Goal: Task Accomplishment & Management: Complete application form

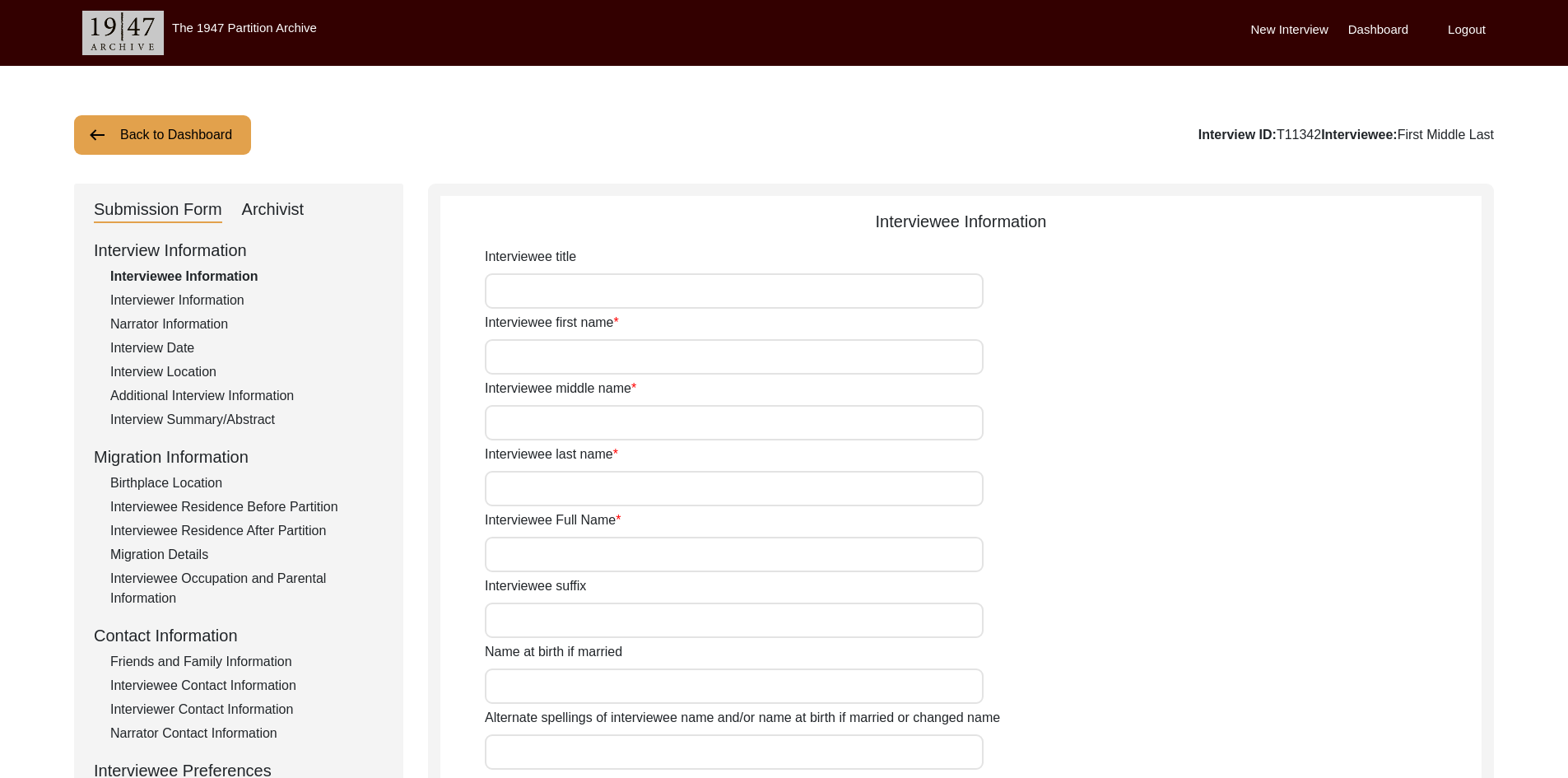
type input "First"
type input "Middle"
type input "Last"
type input "First Middle Last"
type input "Birth Name"
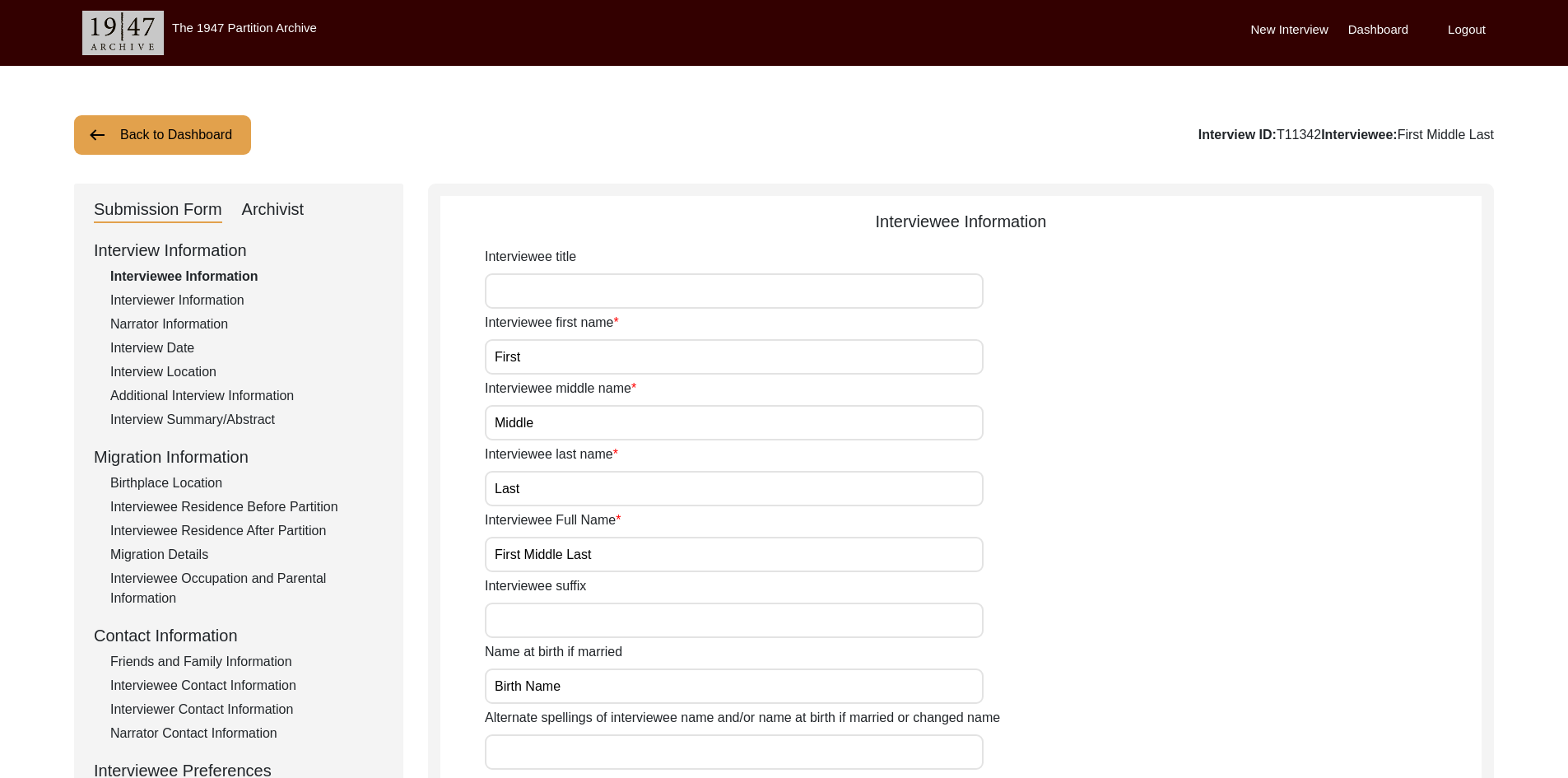
click at [143, 147] on button "Back to Dashboard" at bounding box center [162, 135] width 177 height 40
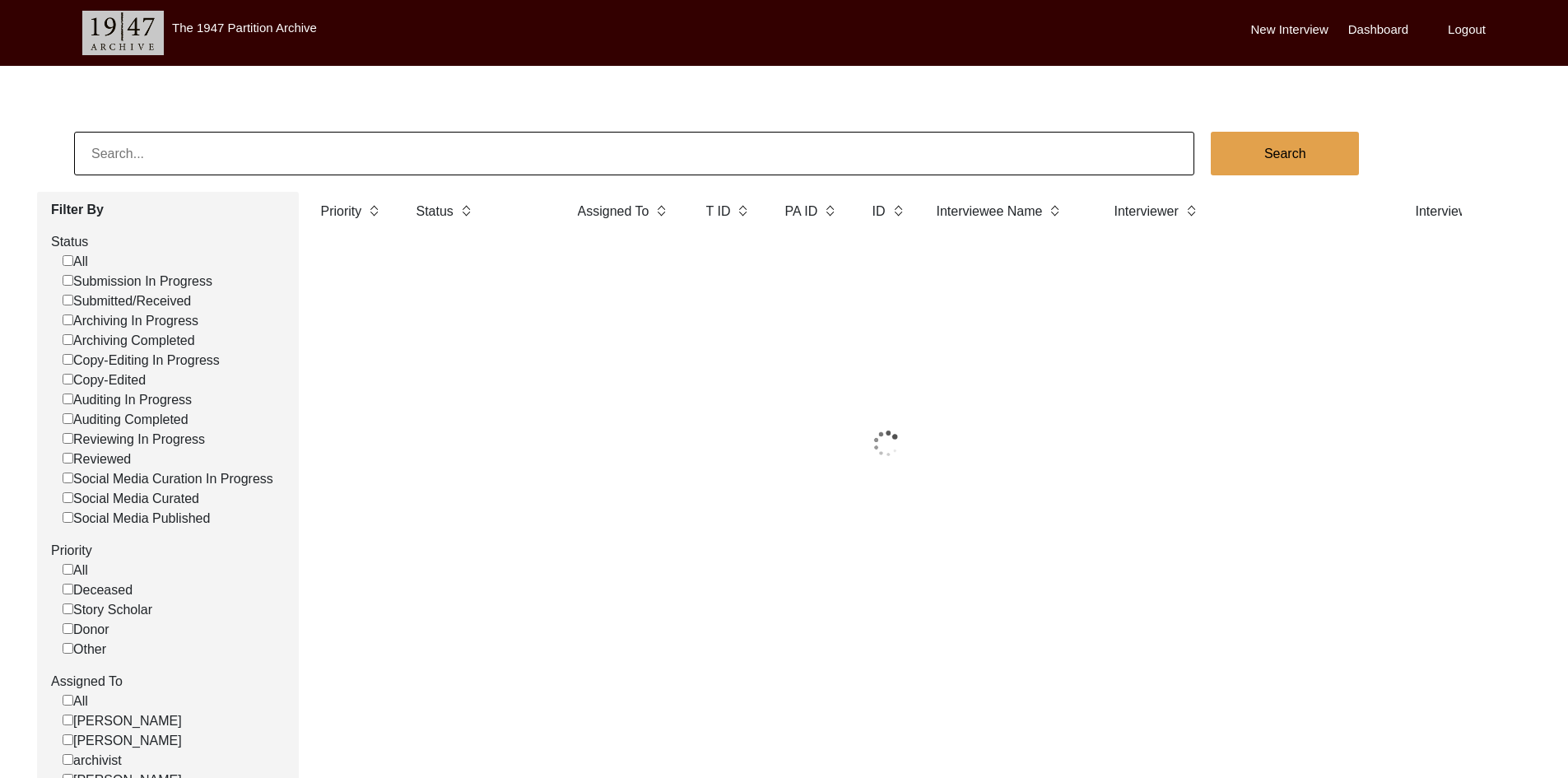
click at [257, 145] on input at bounding box center [634, 153] width 1121 height 43
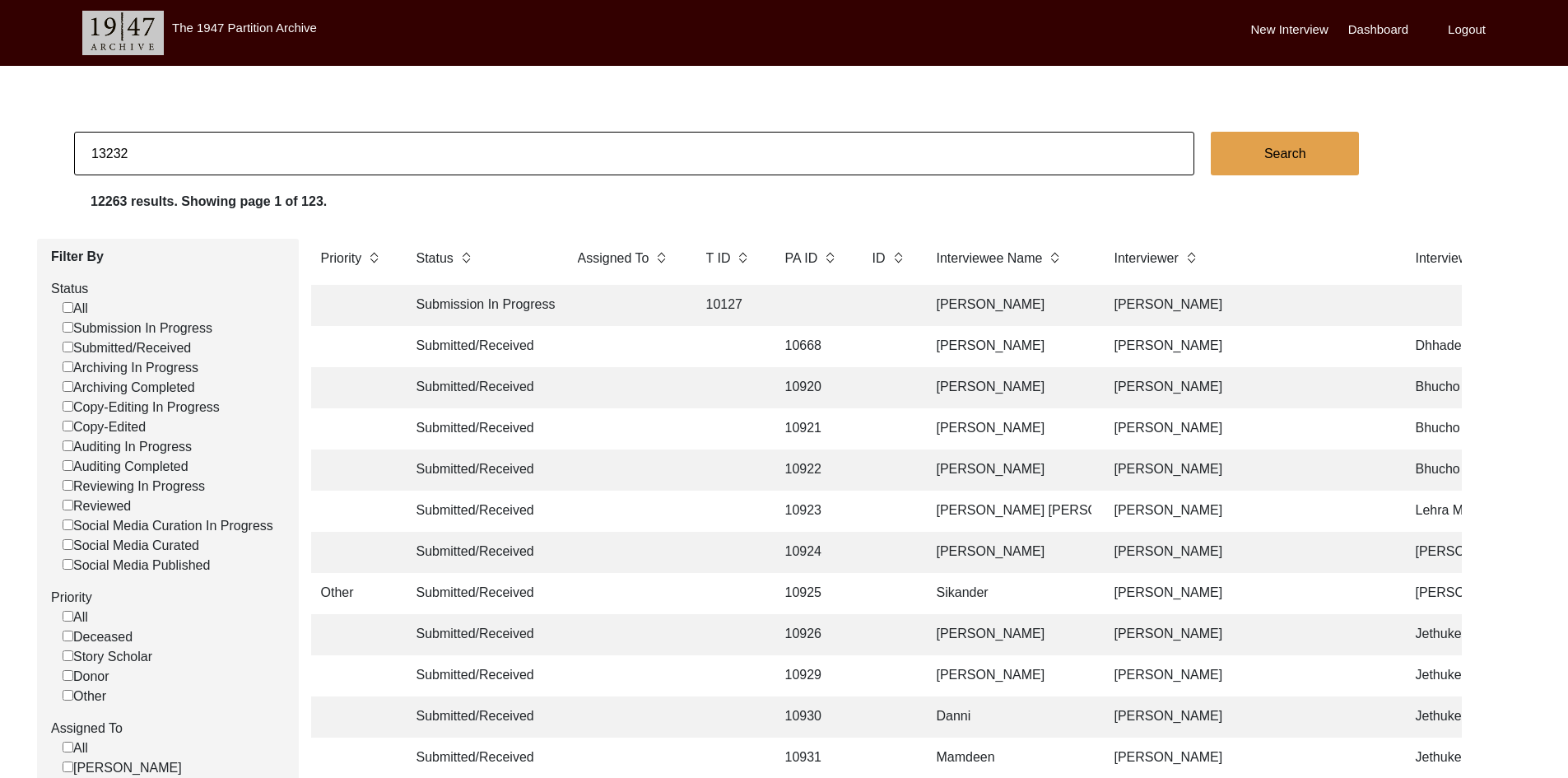
type input "13232"
checkbox input "false"
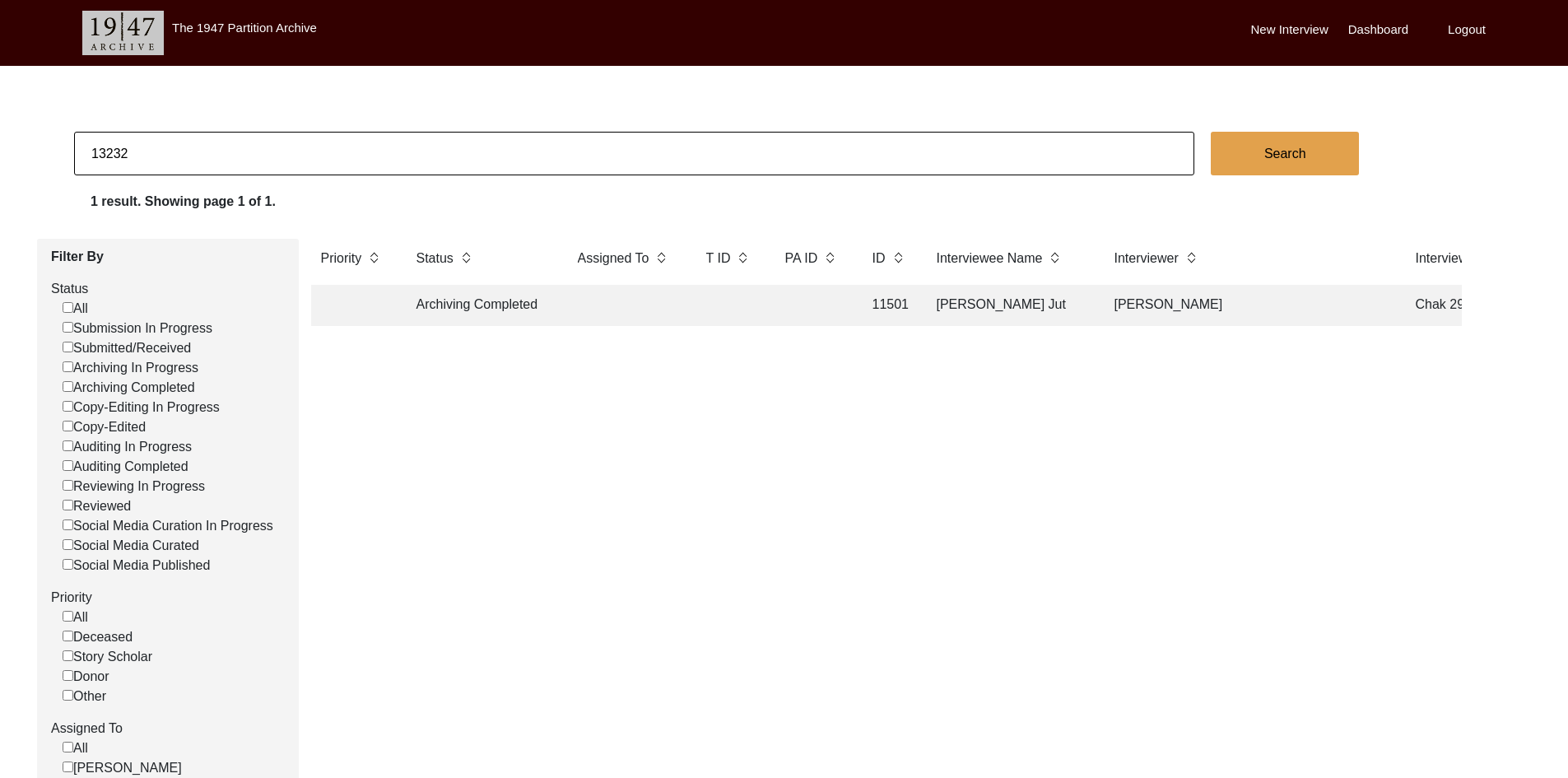
click at [464, 307] on td "Archiving Completed" at bounding box center [481, 305] width 148 height 42
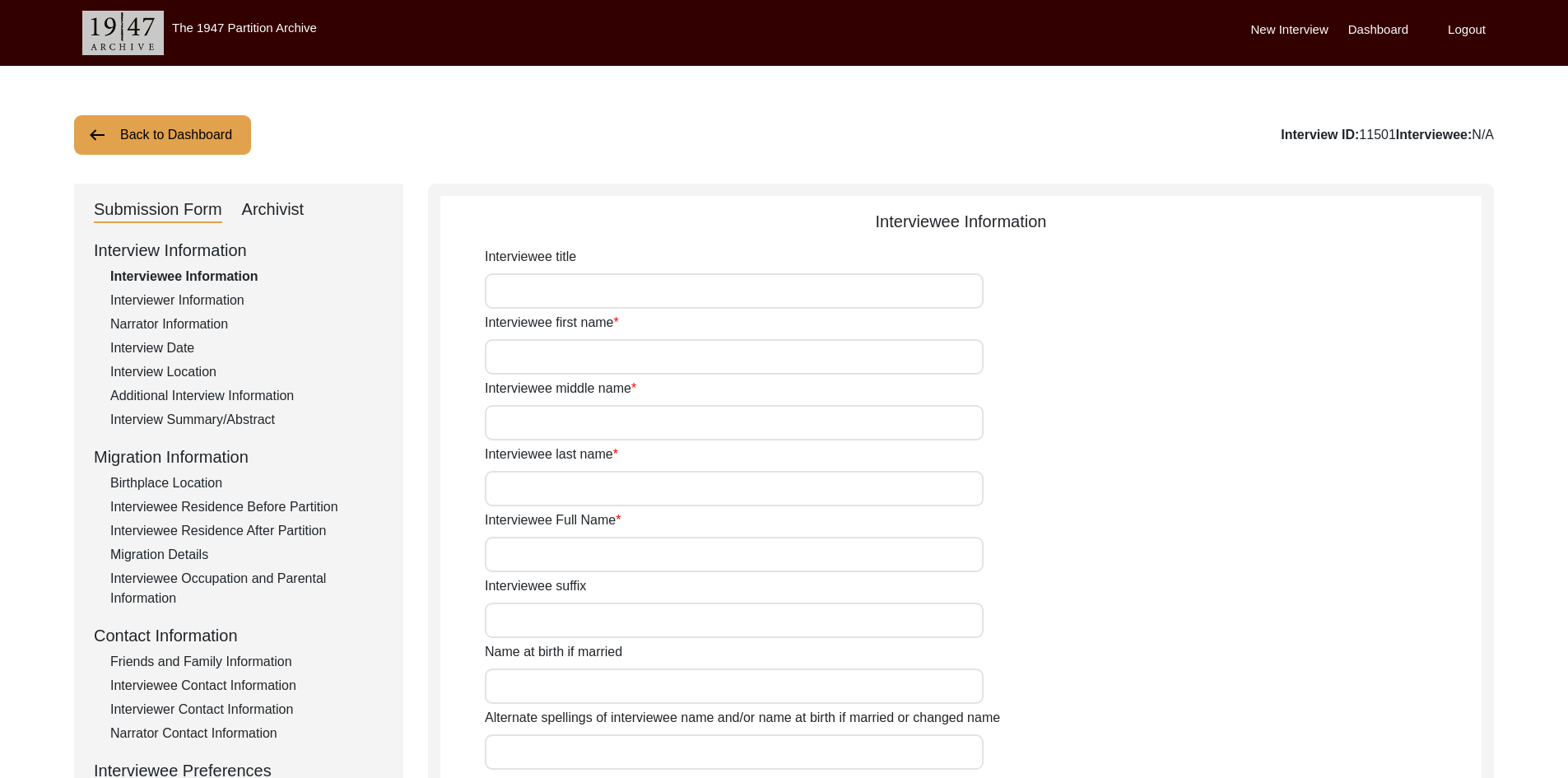
type input "Mr."
type input "[DEMOGRAPHIC_DATA]"
type input "[PERSON_NAME]"
type input "Jut"
type input "[PERSON_NAME] Jut"
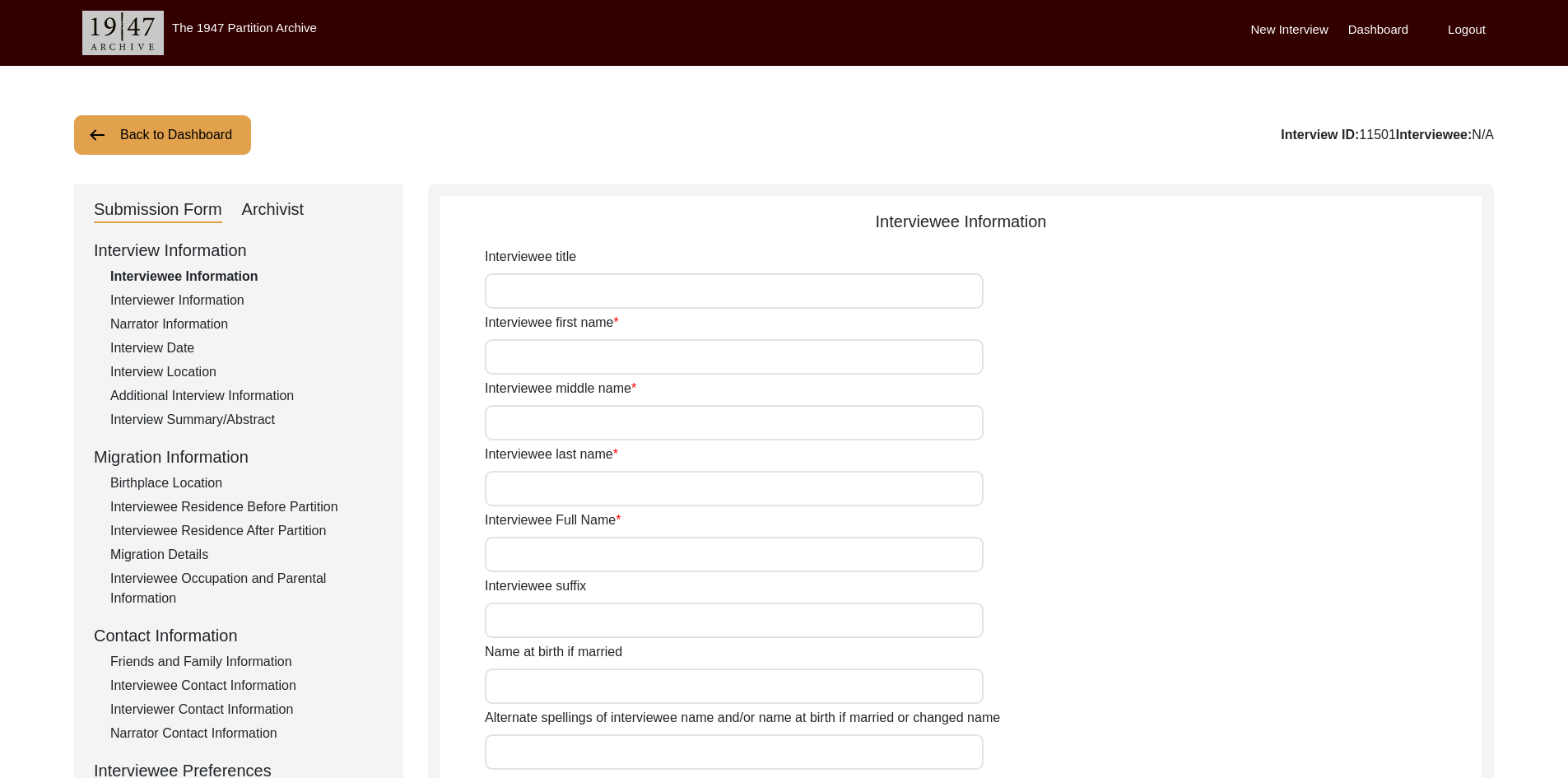
type input "N/A"
type input "[PERSON_NAME]"
type input "1943"
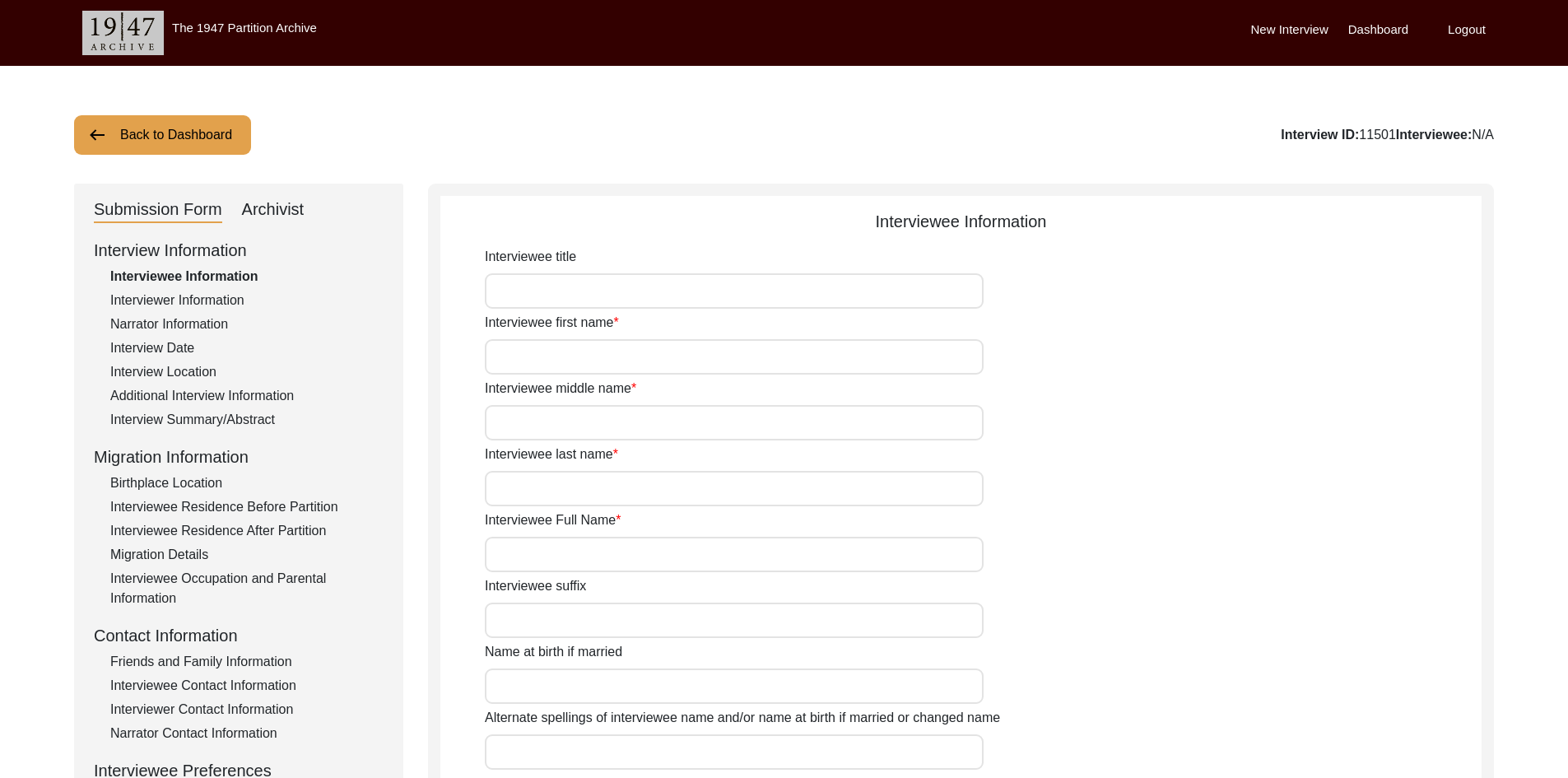
type input "81"
type input "[DEMOGRAPHIC_DATA]"
type input "N/A"
type textarea "N/A"
type input "Punjabi"
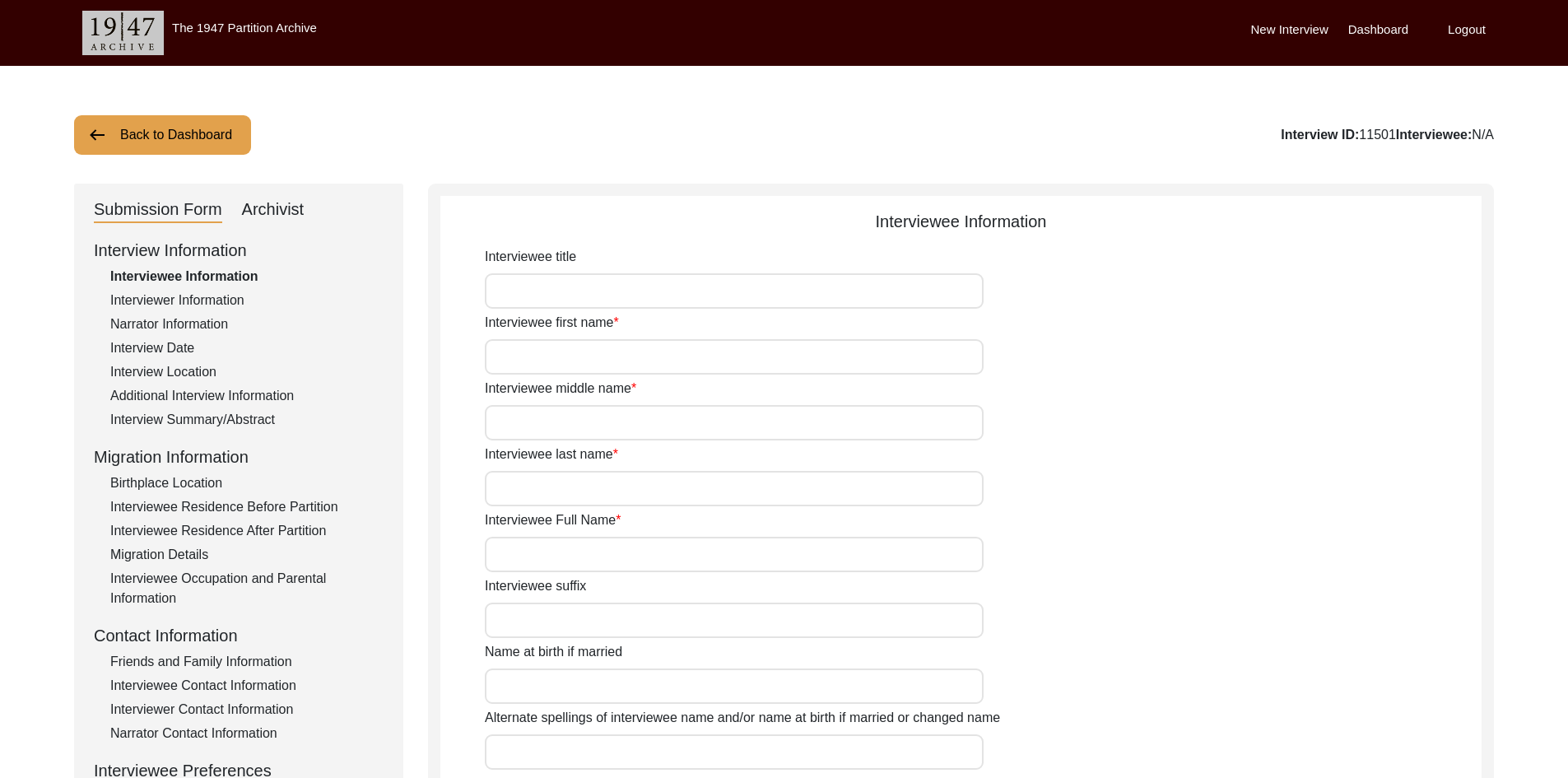
type input "Malwai"
type input "[DEMOGRAPHIC_DATA]"
type input "Jut (Kawen)"
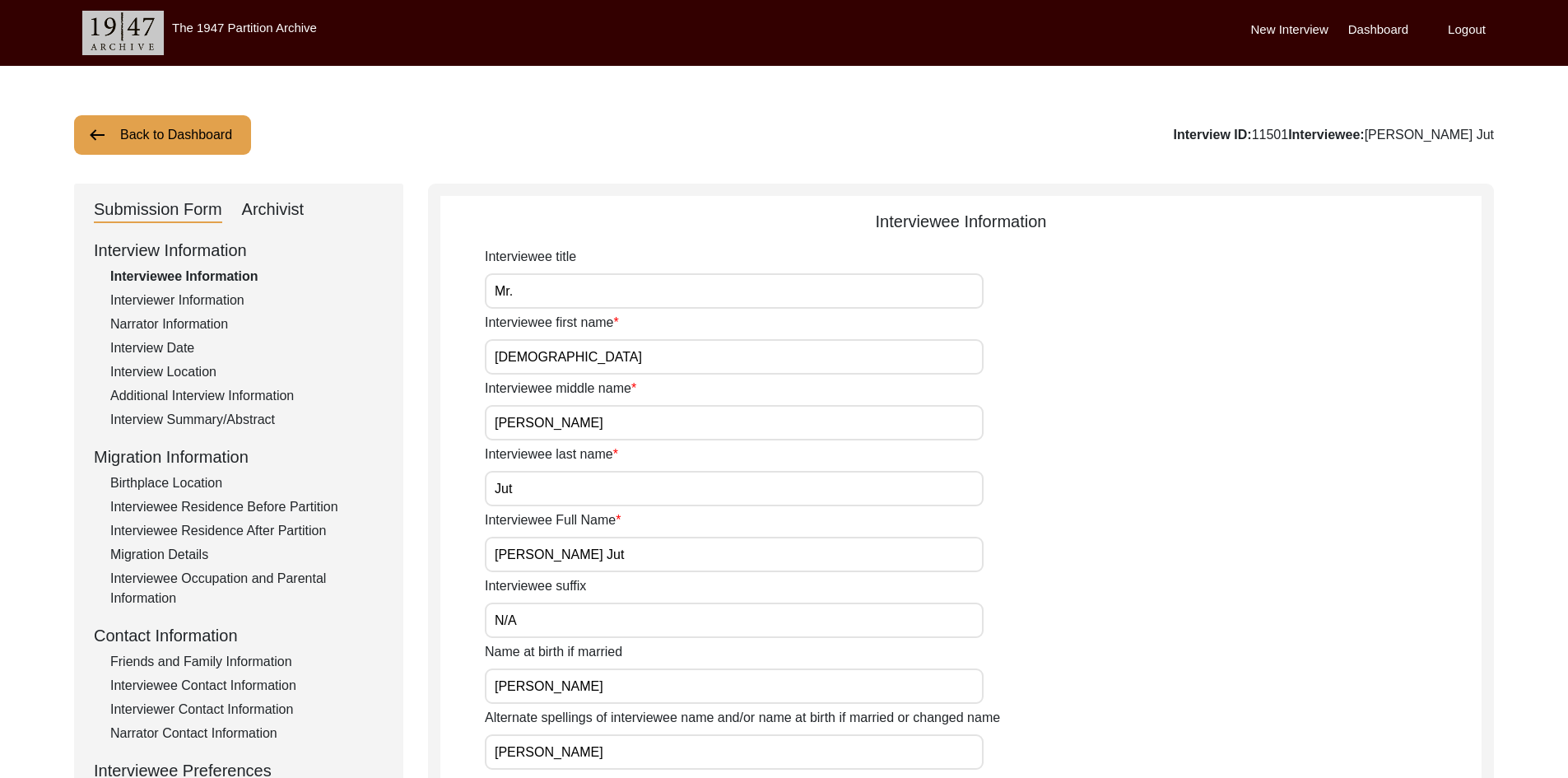
click at [157, 421] on div "Interview Summary/Abstract" at bounding box center [247, 419] width 274 height 19
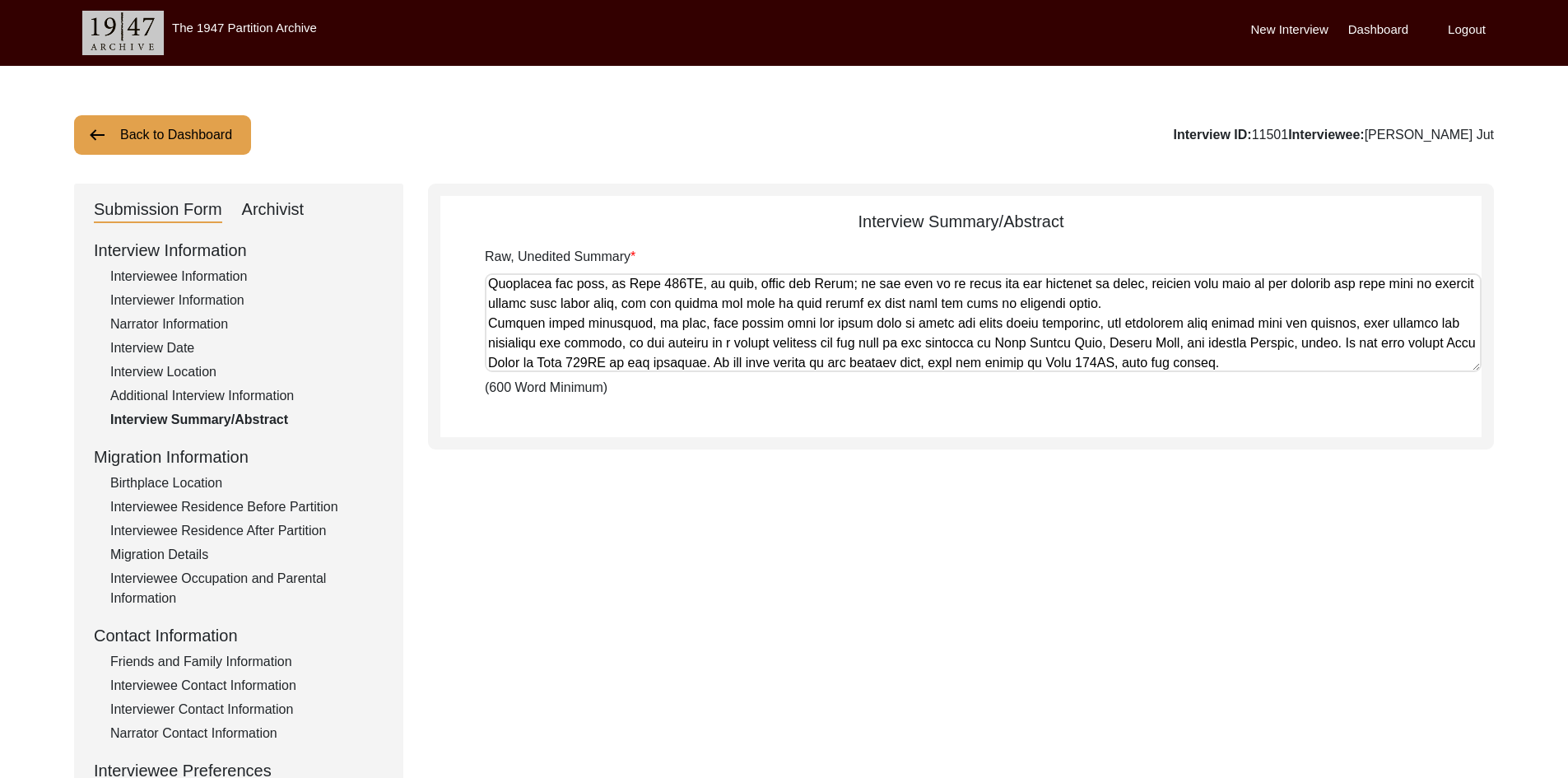
scroll to position [777, 0]
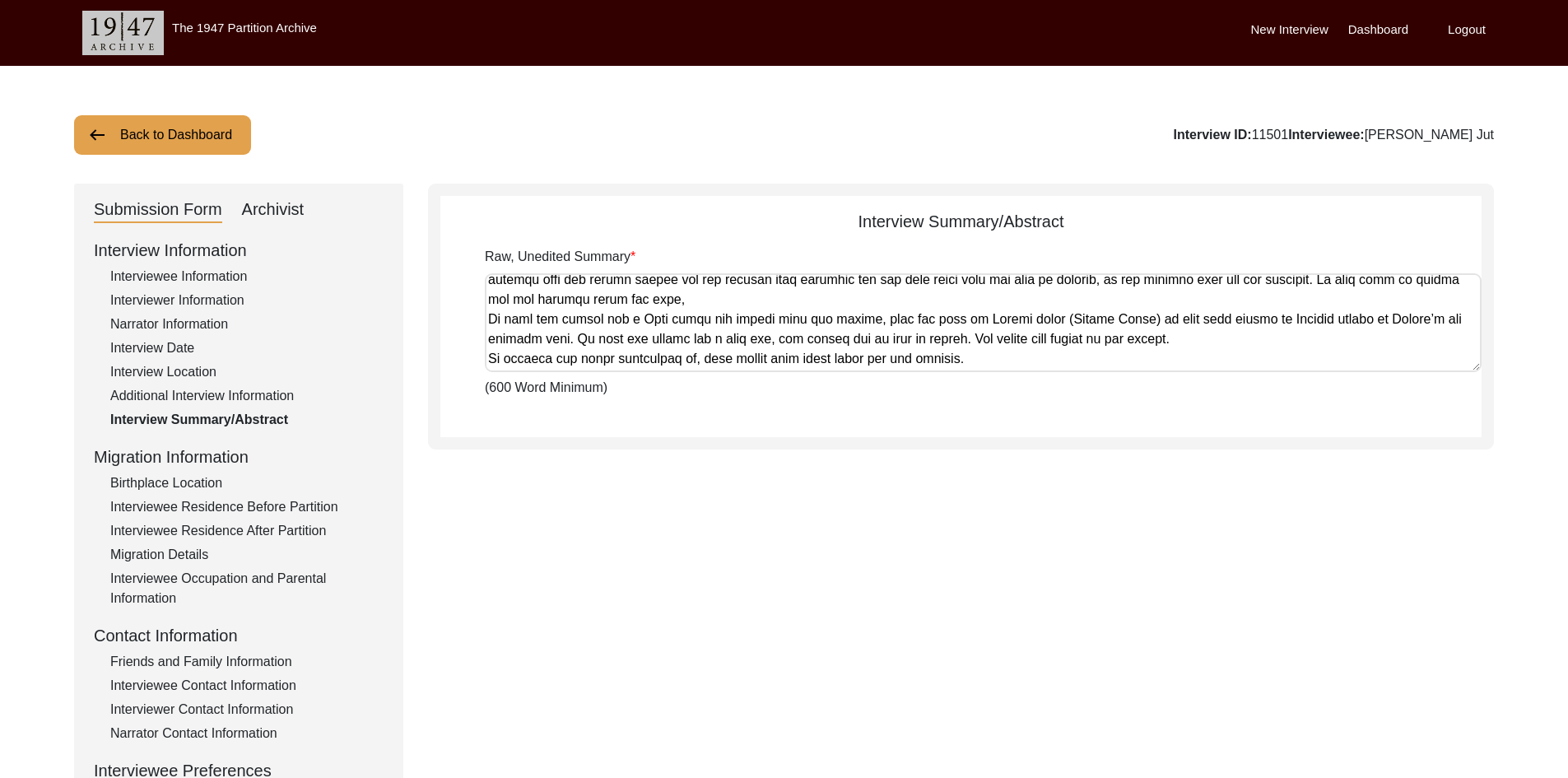
drag, startPoint x: 488, startPoint y: 299, endPoint x: 790, endPoint y: 401, distance: 318.8
click at [790, 401] on div "Interview Summary/Abstract Raw, Unedited Summary (600 Word Minimum)" at bounding box center [961, 317] width 1066 height 266
